Goal: Check status: Check status

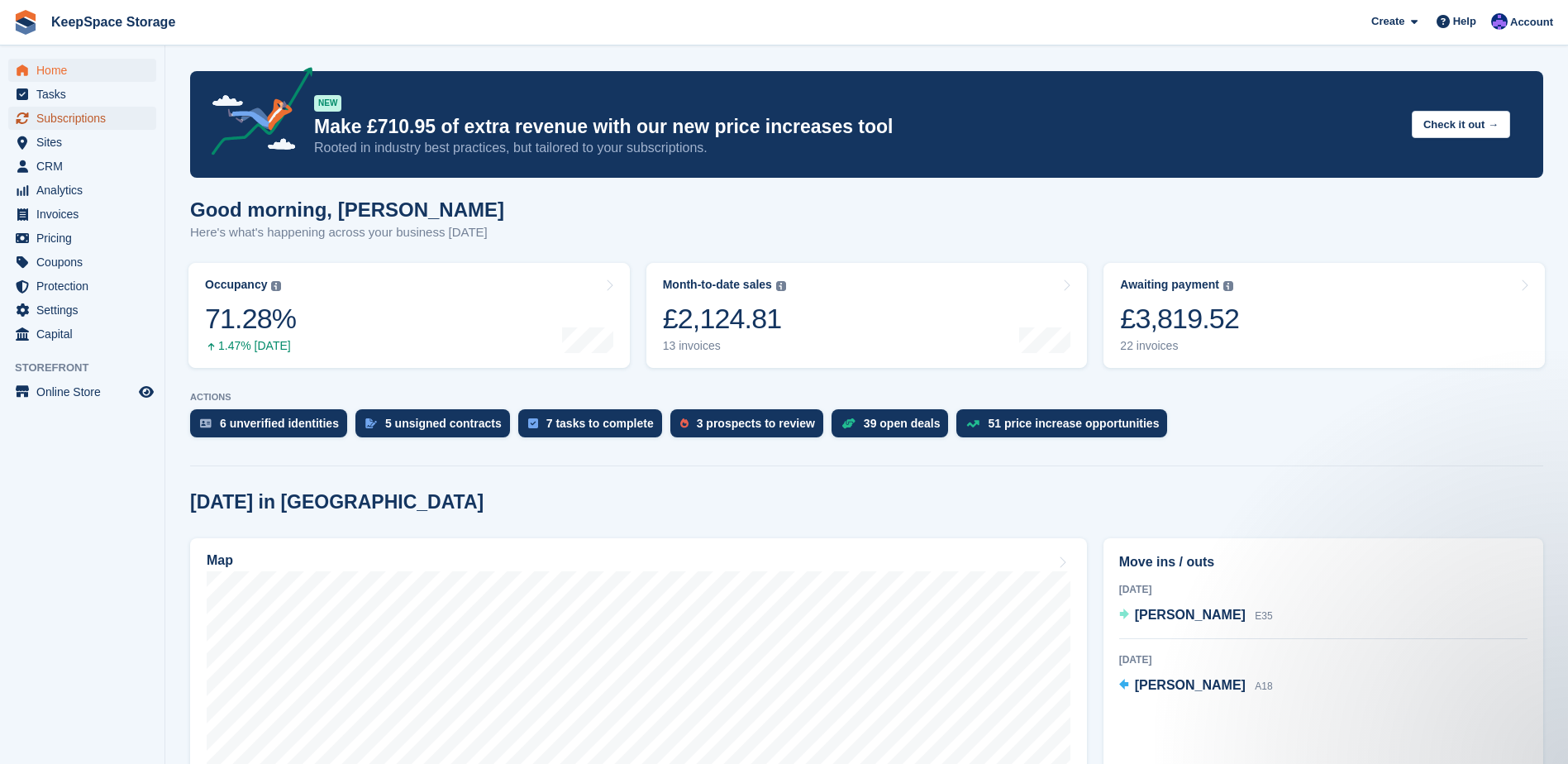
click at [92, 108] on span "Subscriptions" at bounding box center [85, 118] width 99 height 23
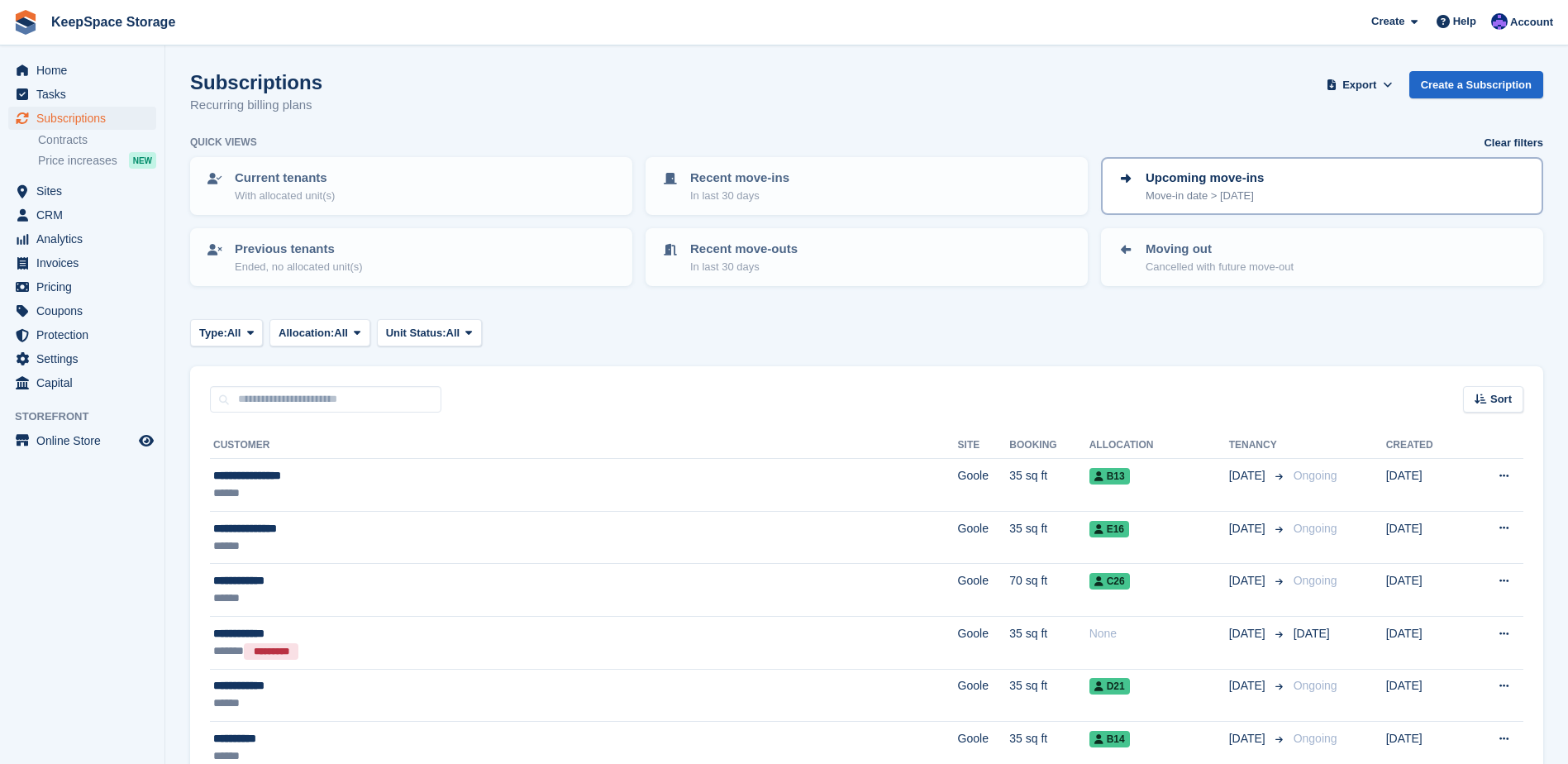
click at [1226, 189] on p "Move-in date > [DATE]" at bounding box center [1204, 195] width 118 height 17
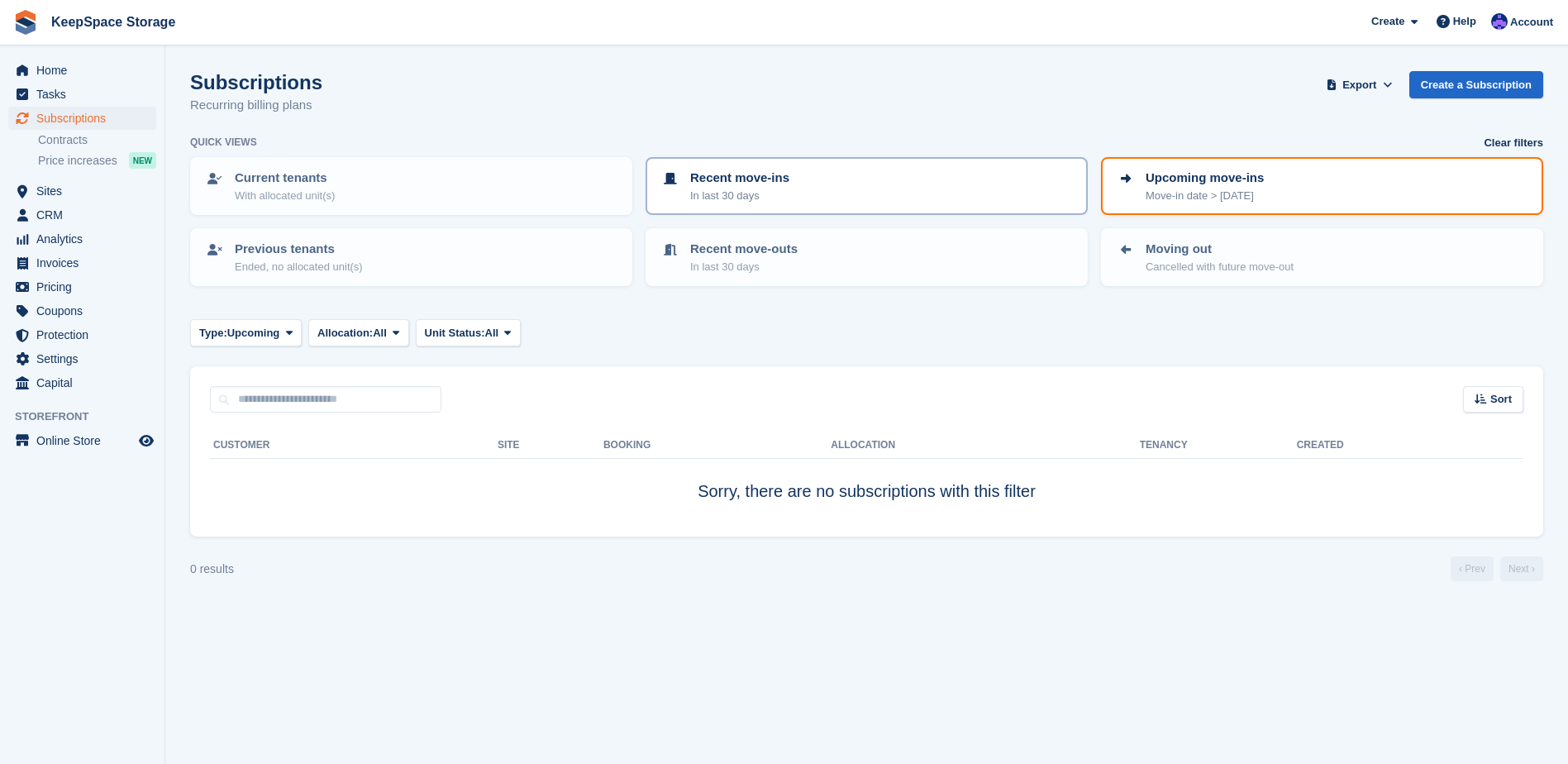
click at [776, 202] on p "In last 30 days" at bounding box center [740, 195] width 99 height 17
